Goal: Browse casually

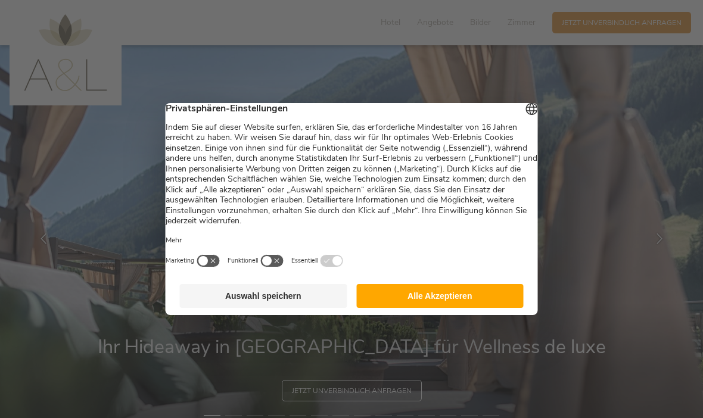
click at [469, 301] on button "Alle Akzeptieren" at bounding box center [439, 296] width 167 height 24
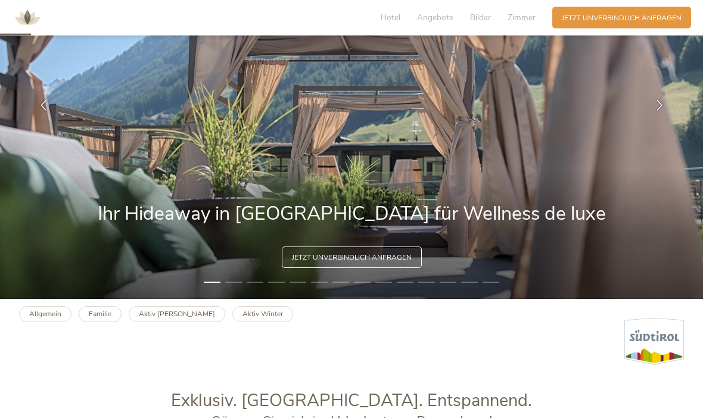
scroll to position [133, 0]
click at [654, 111] on icon at bounding box center [659, 105] width 11 height 11
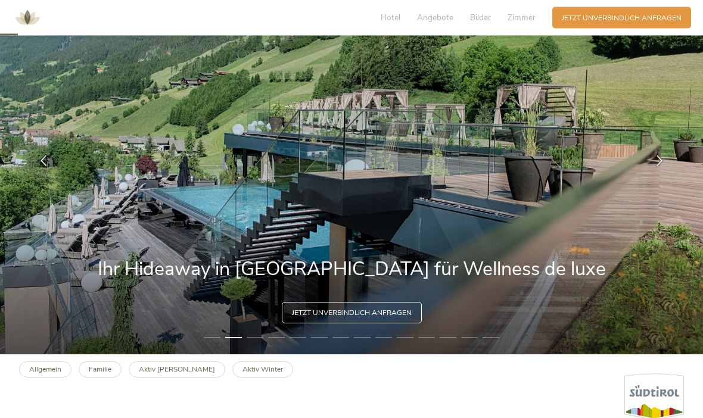
scroll to position [77, 0]
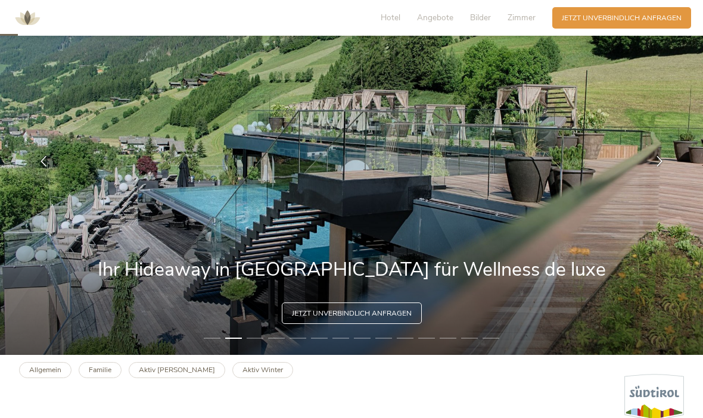
click at [660, 167] on icon at bounding box center [659, 161] width 11 height 11
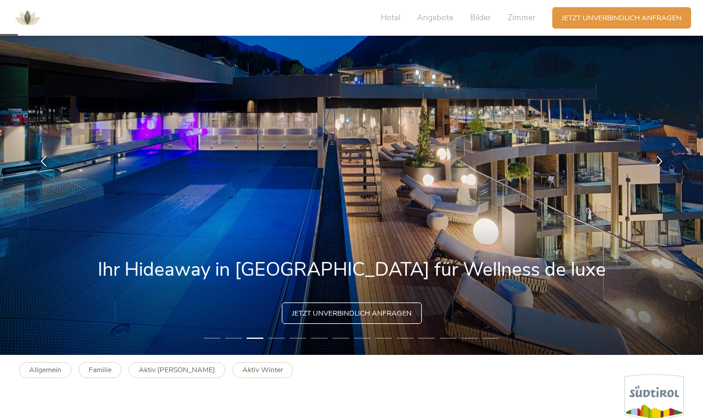
click at [661, 167] on icon at bounding box center [659, 161] width 11 height 11
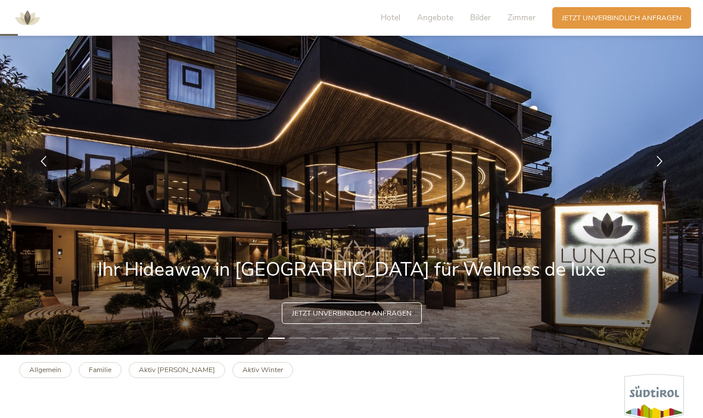
click at [655, 167] on icon at bounding box center [659, 161] width 11 height 11
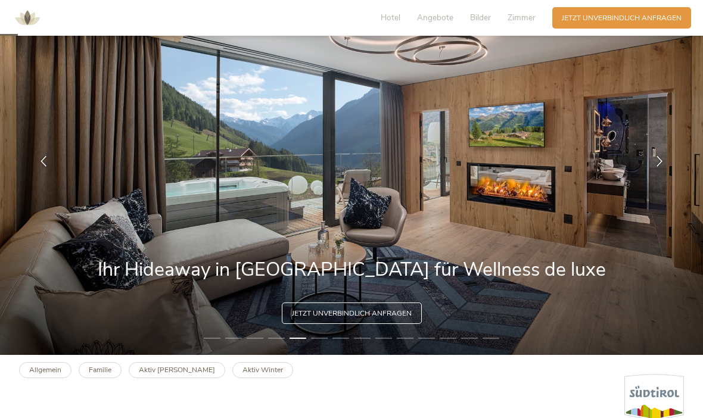
click at [660, 167] on icon at bounding box center [659, 161] width 11 height 11
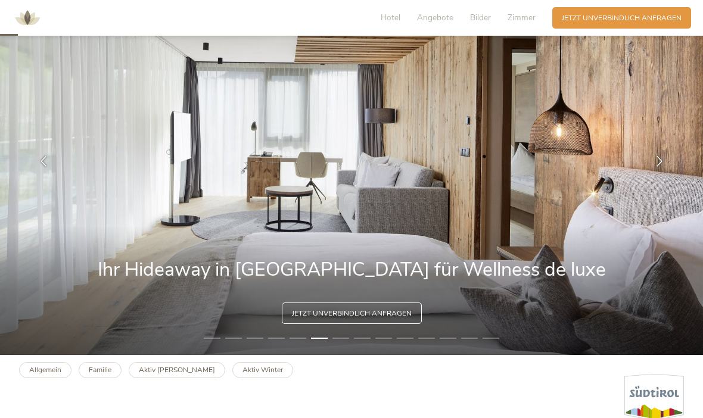
click at [659, 167] on icon at bounding box center [659, 161] width 11 height 11
click at [657, 167] on icon at bounding box center [659, 161] width 11 height 11
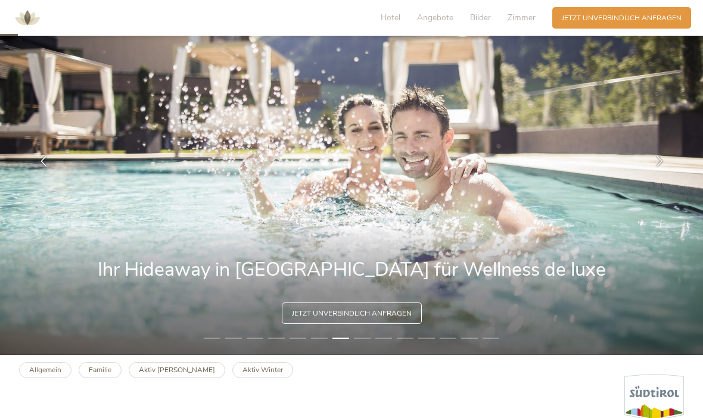
click at [659, 167] on icon at bounding box center [659, 161] width 11 height 11
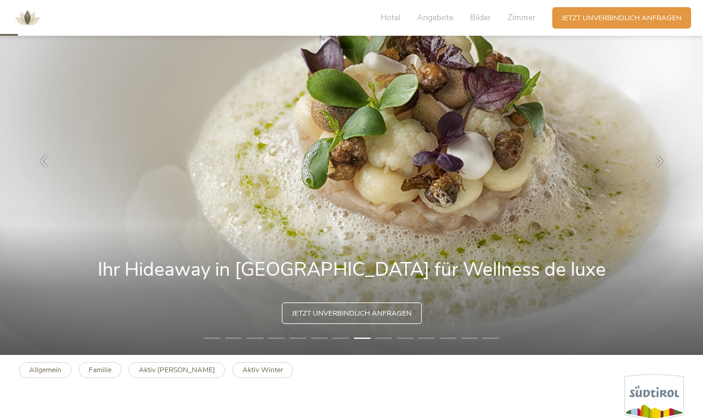
click at [659, 167] on icon at bounding box center [659, 161] width 11 height 11
click at [656, 167] on icon at bounding box center [659, 161] width 11 height 11
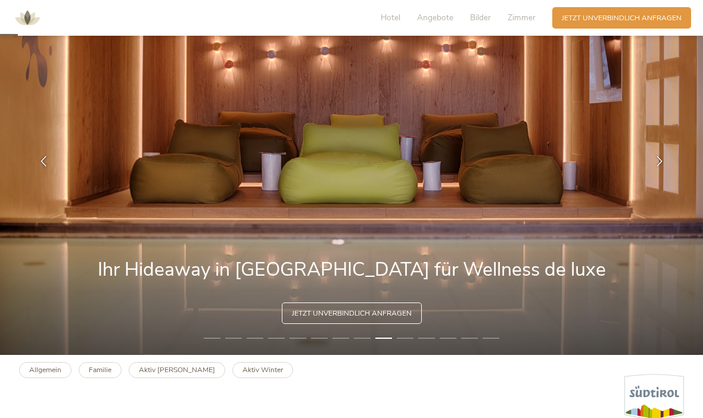
click at [658, 176] on div at bounding box center [660, 162] width 30 height 30
click at [655, 167] on icon at bounding box center [659, 161] width 11 height 11
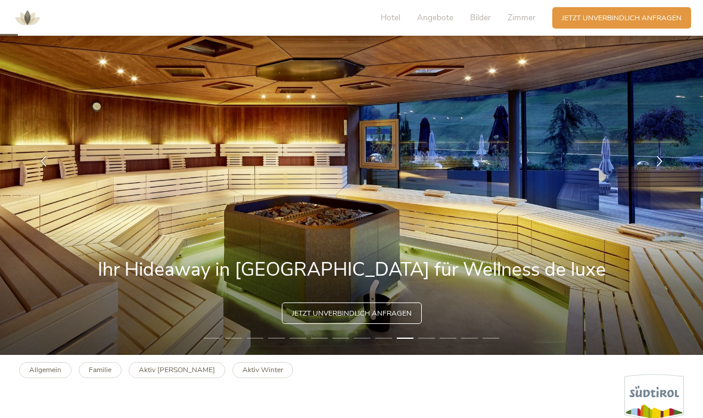
click at [662, 176] on div at bounding box center [660, 162] width 30 height 30
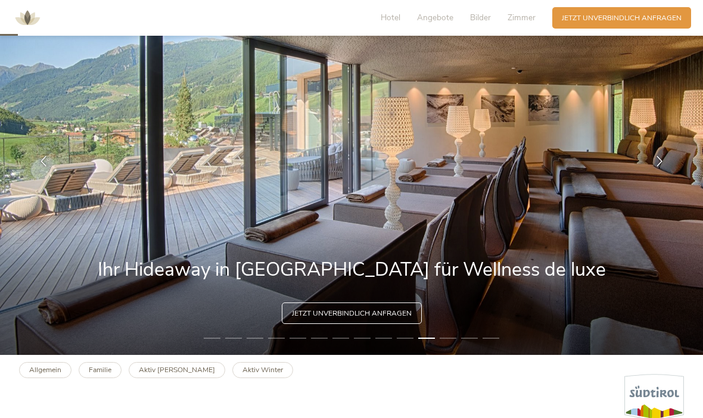
click at [662, 167] on icon at bounding box center [659, 161] width 11 height 11
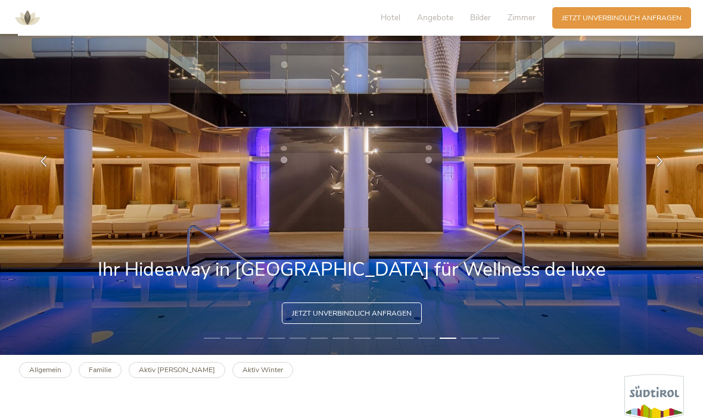
click at [662, 167] on icon at bounding box center [659, 161] width 11 height 11
click at [663, 167] on icon at bounding box center [659, 161] width 11 height 11
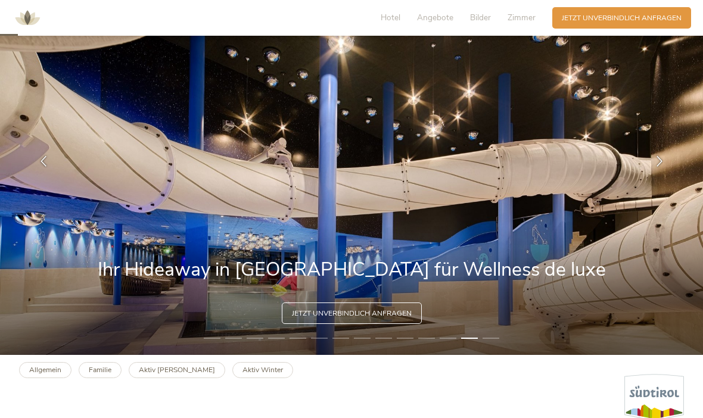
click at [664, 167] on icon at bounding box center [659, 161] width 11 height 11
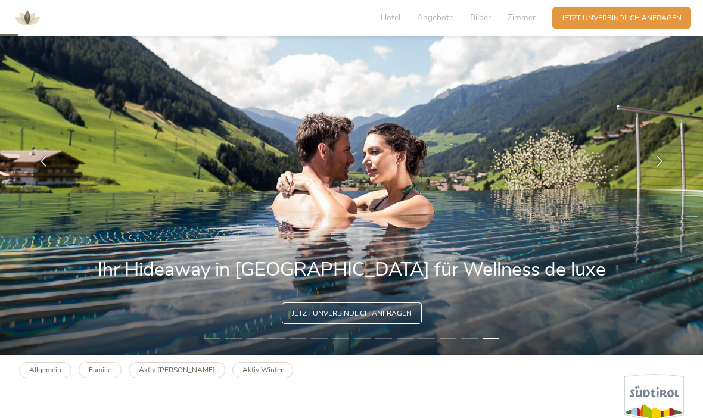
click at [662, 176] on div at bounding box center [660, 162] width 30 height 30
click at [666, 176] on div at bounding box center [660, 162] width 30 height 30
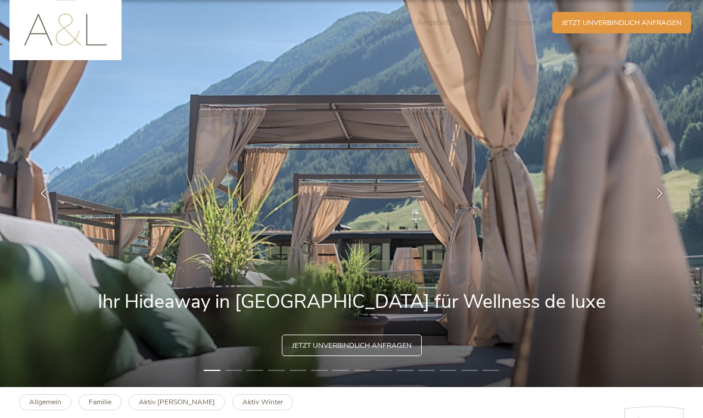
scroll to position [0, 0]
